Goal: Complete application form

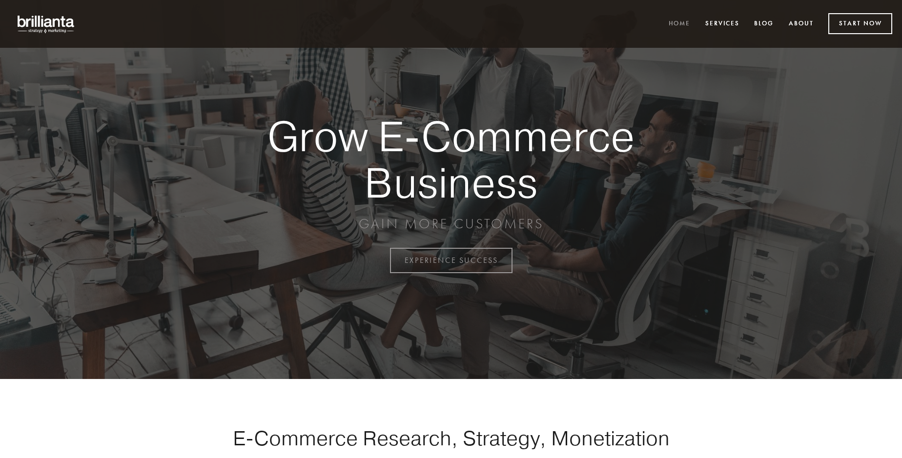
scroll to position [2558, 0]
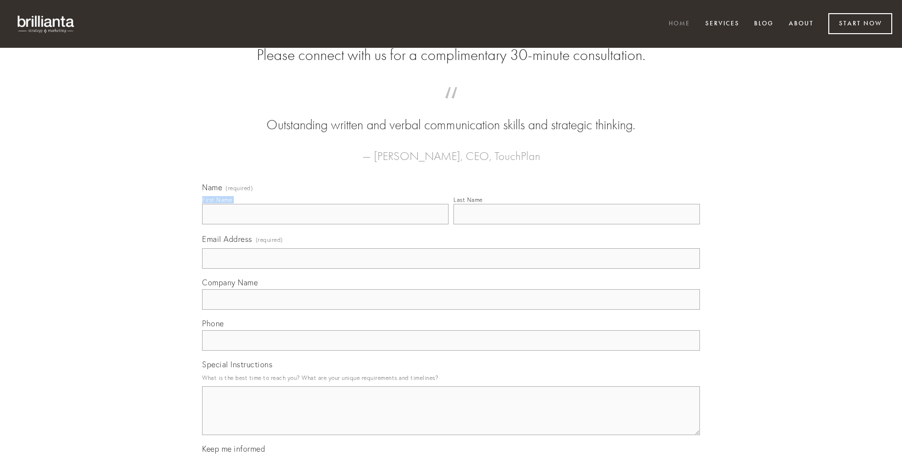
type input "[PERSON_NAME]"
click at [576, 224] on input "Last Name" at bounding box center [576, 214] width 246 height 20
type input "[PERSON_NAME]"
click at [451, 269] on input "Email Address (required)" at bounding box center [451, 258] width 498 height 20
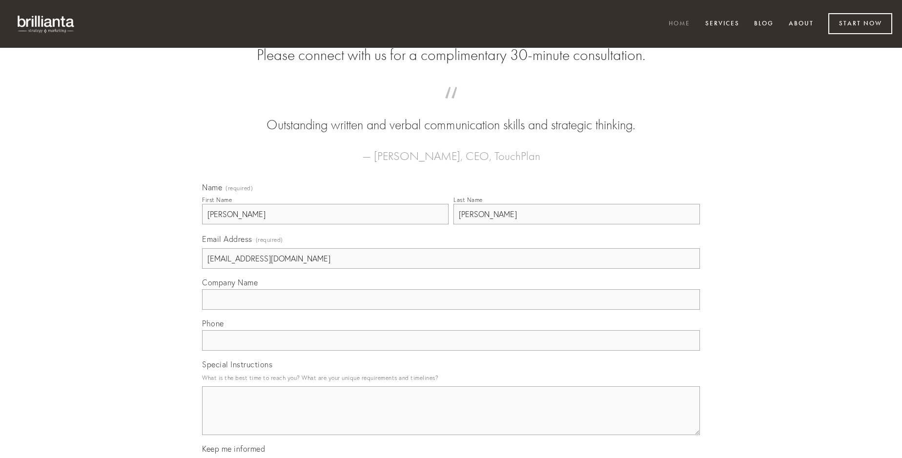
type input "[EMAIL_ADDRESS][DOMAIN_NAME]"
click at [451, 310] on input "Company Name" at bounding box center [451, 299] width 498 height 20
type input "bellum"
click at [451, 351] on input "text" at bounding box center [451, 340] width 498 height 20
click at [451, 420] on textarea "Special Instructions" at bounding box center [451, 410] width 498 height 49
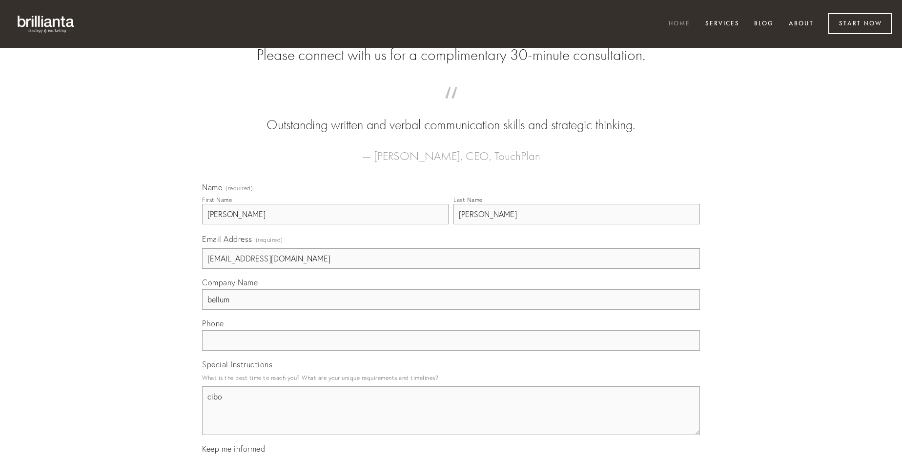
type textarea "cibo"
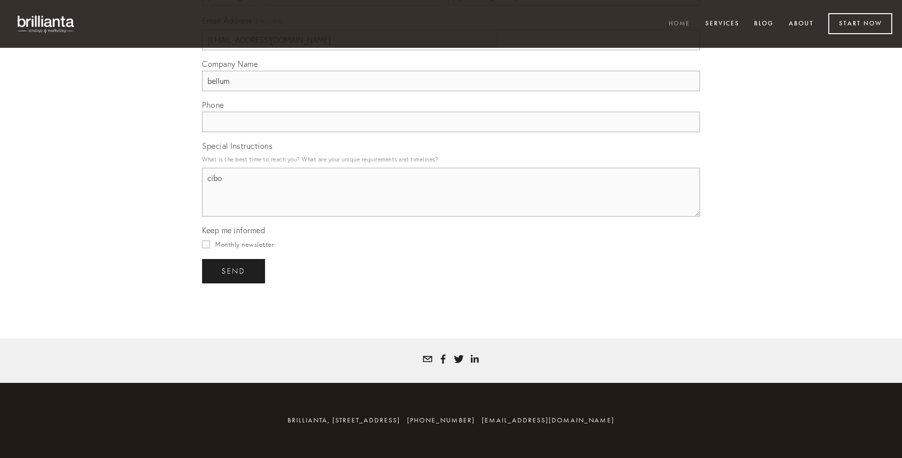
click at [234, 271] on span "send" at bounding box center [234, 271] width 24 height 9
